Goal: Check status: Check status

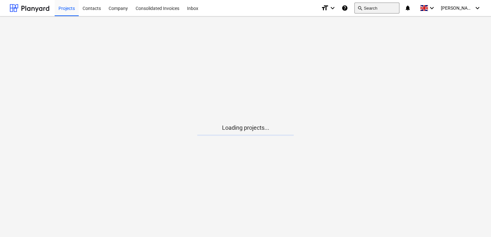
click at [383, 6] on button "search Search" at bounding box center [376, 8] width 45 height 11
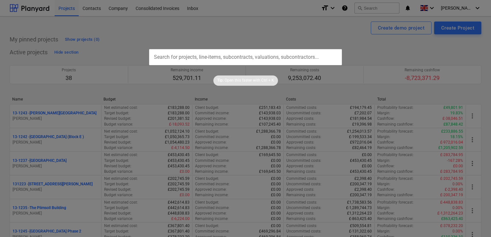
click at [257, 60] on input "text" at bounding box center [245, 57] width 193 height 16
paste input "13-1295-PO-069"
type input "13-1295-PO-069"
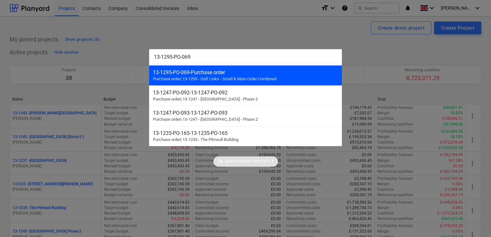
click at [227, 70] on div "13-1295-PO-069 - Purchase order" at bounding box center [245, 72] width 185 height 6
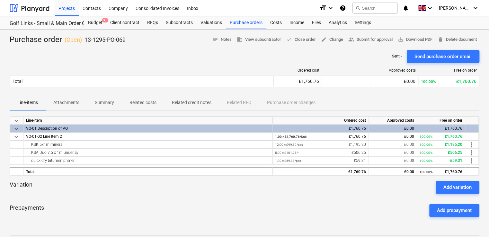
click at [63, 102] on p "Attachments" at bounding box center [66, 102] width 26 height 7
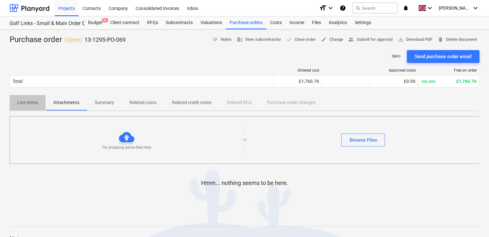
click at [36, 102] on p "Line-items" at bounding box center [27, 102] width 21 height 7
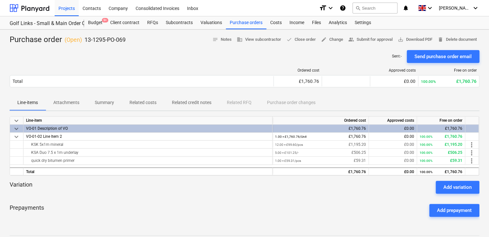
click at [60, 103] on p "Attachments" at bounding box center [66, 102] width 26 height 7
